Goal: Check status: Check status

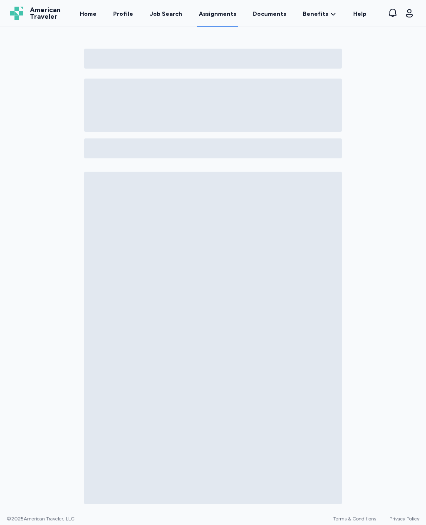
click at [411, 16] on icon "button" at bounding box center [409, 13] width 10 height 10
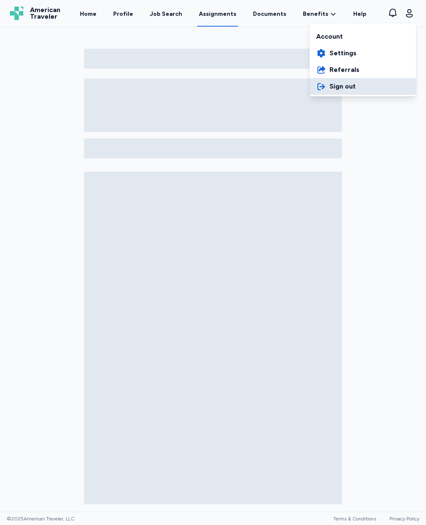
click at [357, 91] on button "Sign out" at bounding box center [363, 86] width 107 height 17
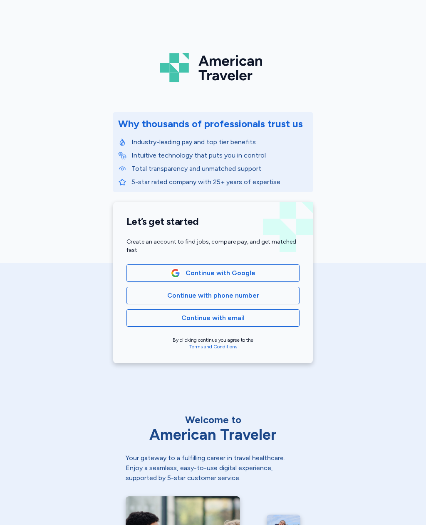
click at [278, 295] on span "Continue with phone number" at bounding box center [213, 296] width 159 height 10
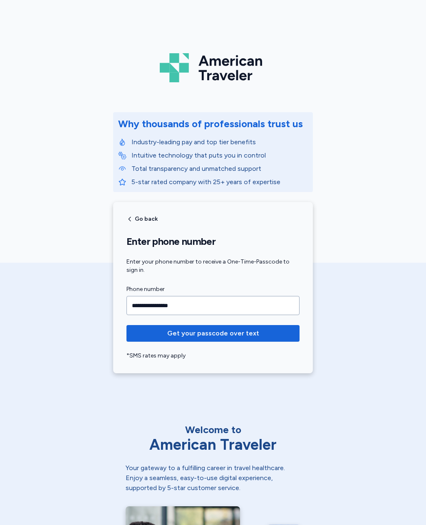
type input "**********"
click at [268, 331] on span "Get your passcode over text" at bounding box center [213, 334] width 160 height 10
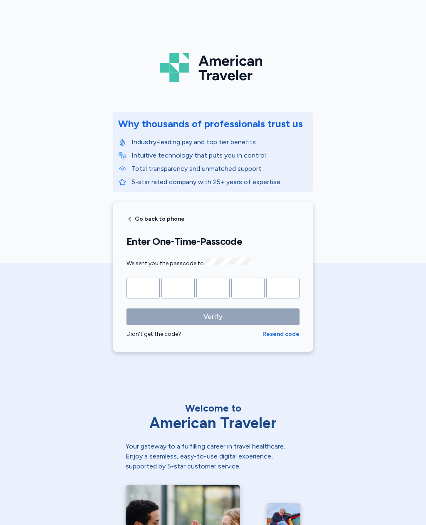
click at [141, 281] on input "Please enter OTP character 1" at bounding box center [142, 288] width 33 height 21
type input "*"
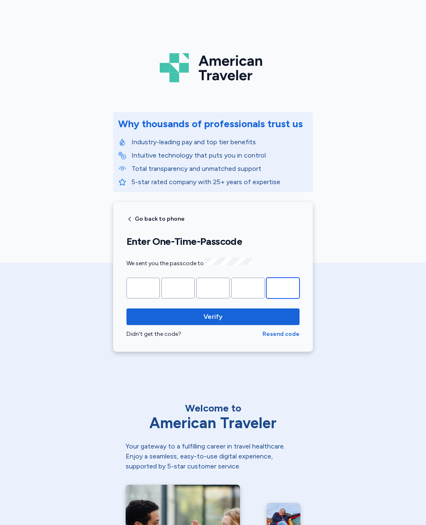
type input "*"
click at [286, 315] on span "Verify" at bounding box center [213, 317] width 160 height 10
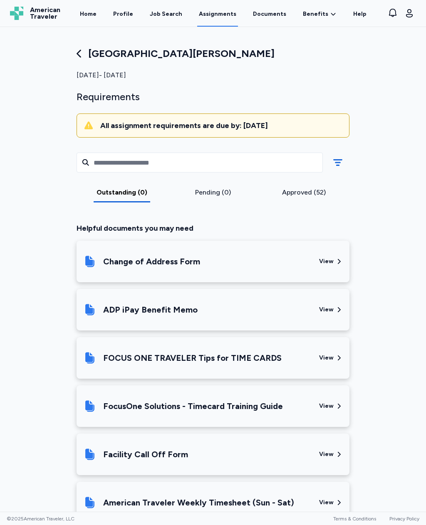
click at [0, 0] on link "Benefits Overview" at bounding box center [0, 0] width 0 height 0
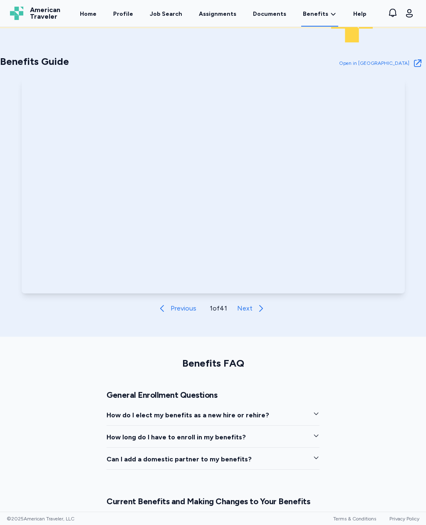
scroll to position [304, 0]
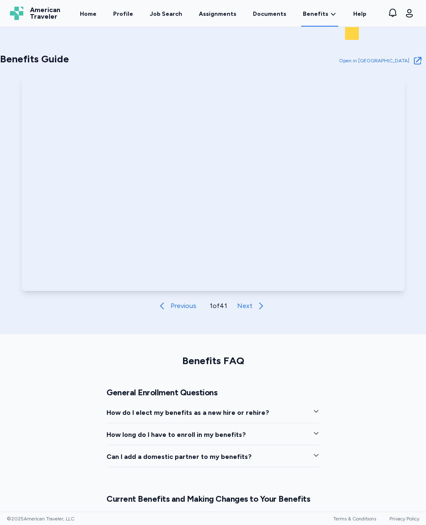
click at [260, 313] on button "Next" at bounding box center [253, 306] width 39 height 17
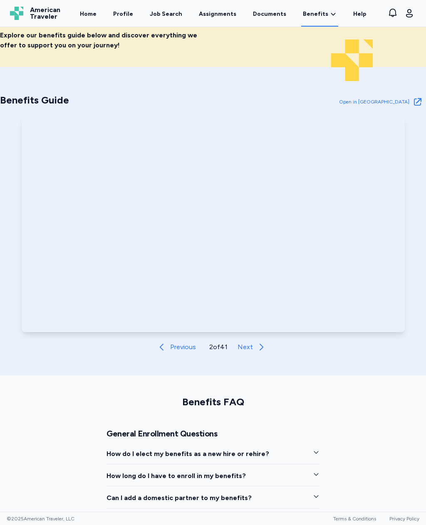
scroll to position [258, 0]
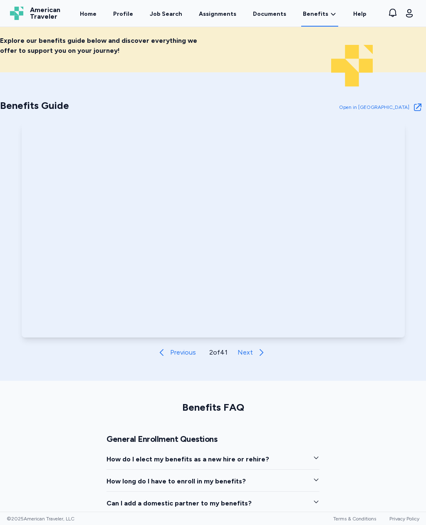
click at [260, 354] on icon at bounding box center [261, 353] width 10 height 10
click at [162, 354] on icon at bounding box center [162, 353] width 10 height 10
click at [262, 353] on icon at bounding box center [261, 353] width 10 height 10
click at [248, 350] on span "Next" at bounding box center [245, 353] width 15 height 10
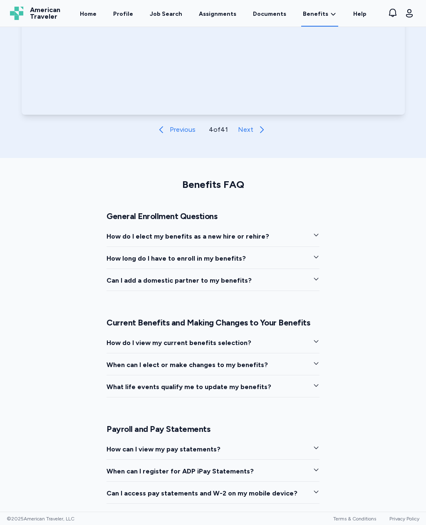
scroll to position [489, 0]
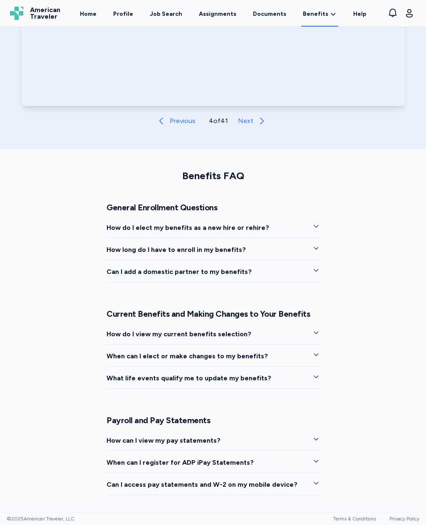
click at [317, 228] on icon "button" at bounding box center [316, 226] width 7 height 7
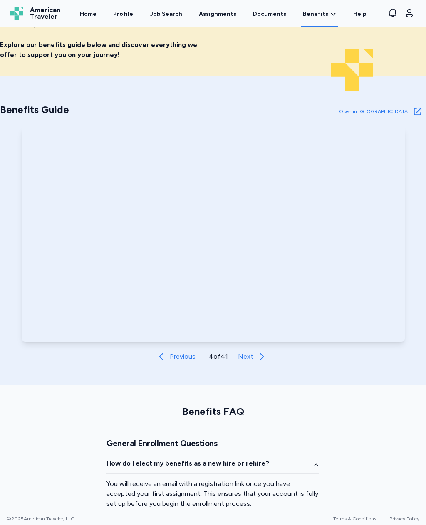
scroll to position [253, 0]
click at [265, 356] on icon at bounding box center [262, 357] width 10 height 10
click at [262, 355] on icon at bounding box center [261, 357] width 10 height 10
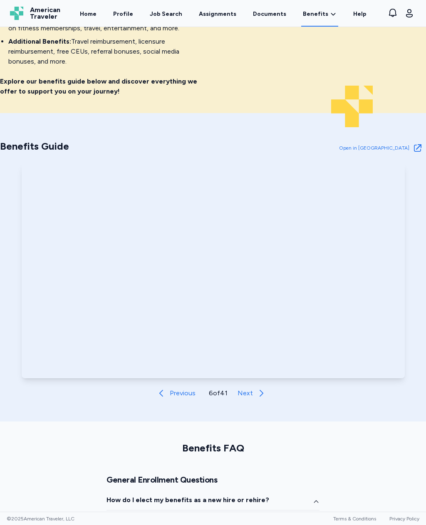
scroll to position [214, 0]
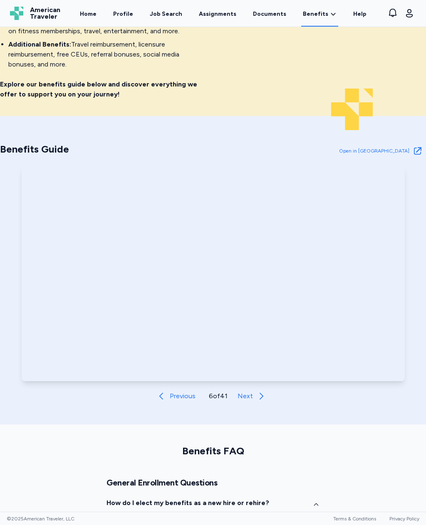
click at [422, 149] on icon at bounding box center [418, 151] width 10 height 10
